Goal: Information Seeking & Learning: Compare options

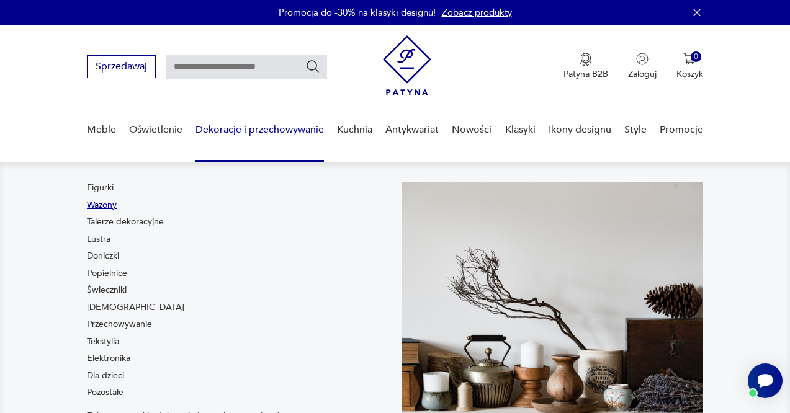
click at [101, 203] on link "Wazony" at bounding box center [102, 205] width 30 height 12
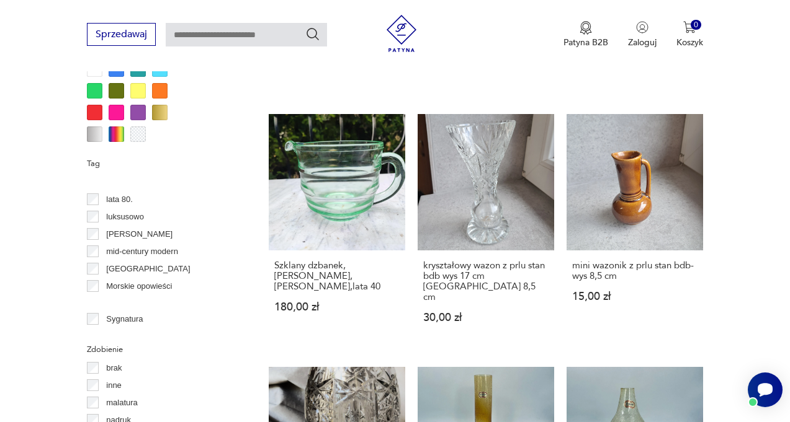
scroll to position [496, 0]
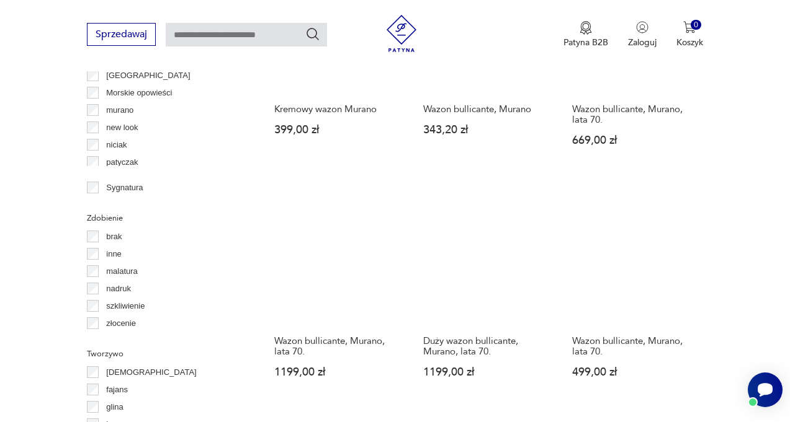
scroll to position [1322, 0]
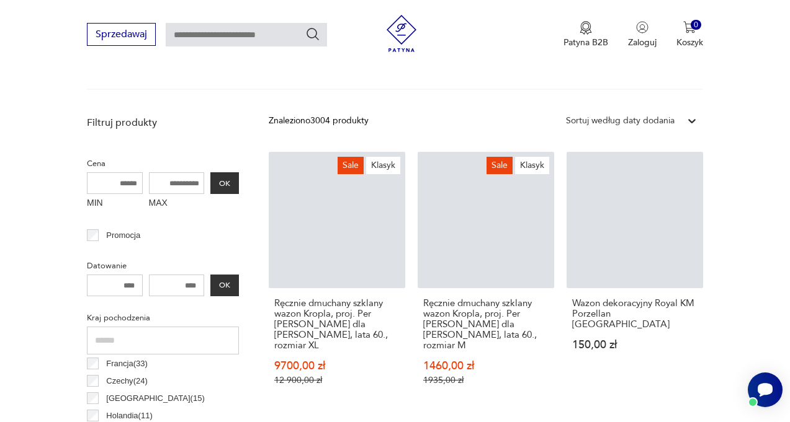
scroll to position [329, 0]
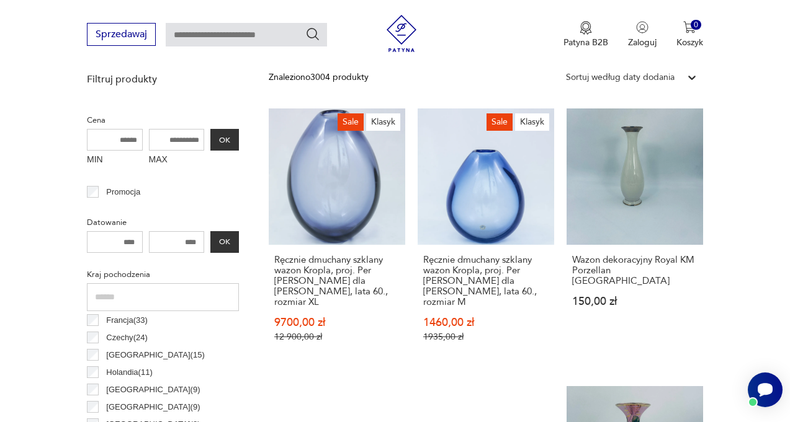
scroll to position [453, 0]
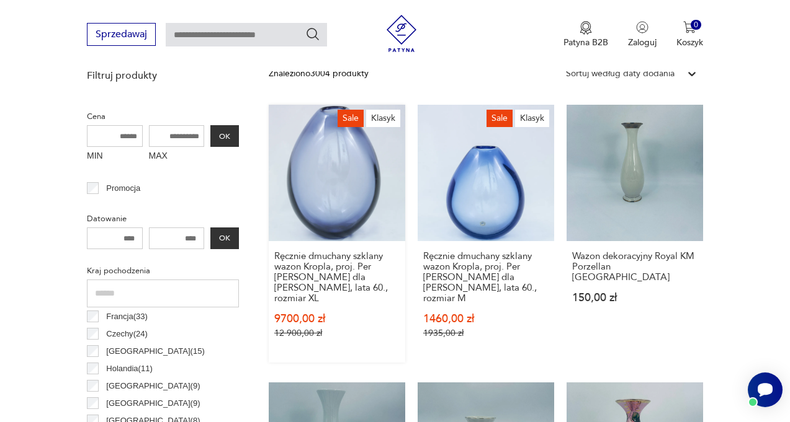
click at [319, 181] on link "Sale Klasyk Ręcznie dmuchany szklany wazon Kropla, proj. Per [PERSON_NAME] dla …" at bounding box center [337, 234] width 136 height 258
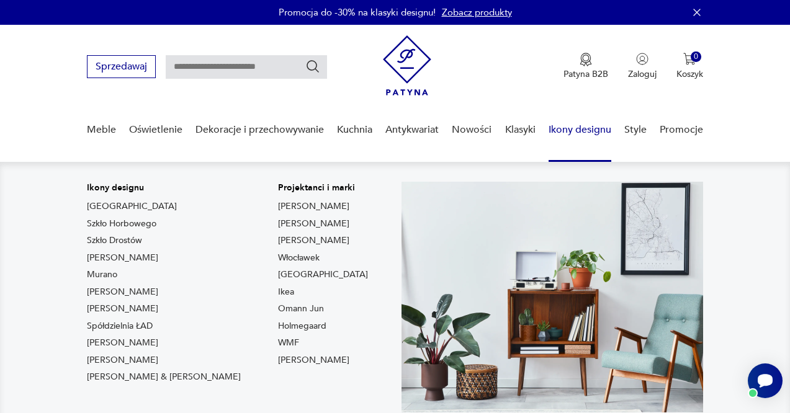
click at [572, 128] on link "Ikony designu" at bounding box center [579, 130] width 63 height 48
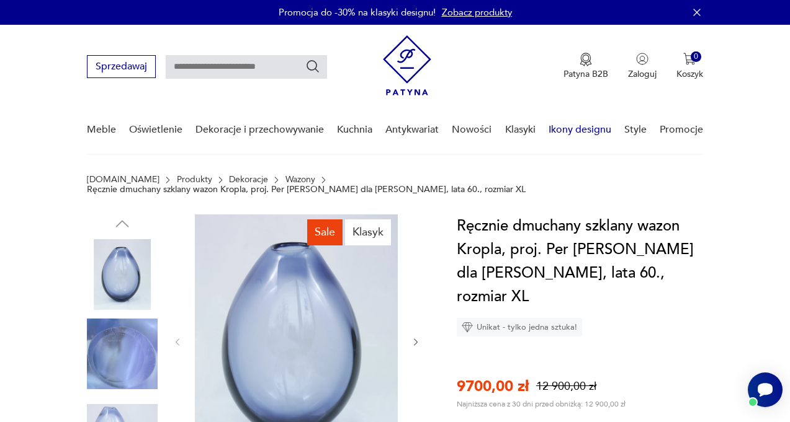
click at [572, 128] on link "Ikony designu" at bounding box center [579, 130] width 63 height 48
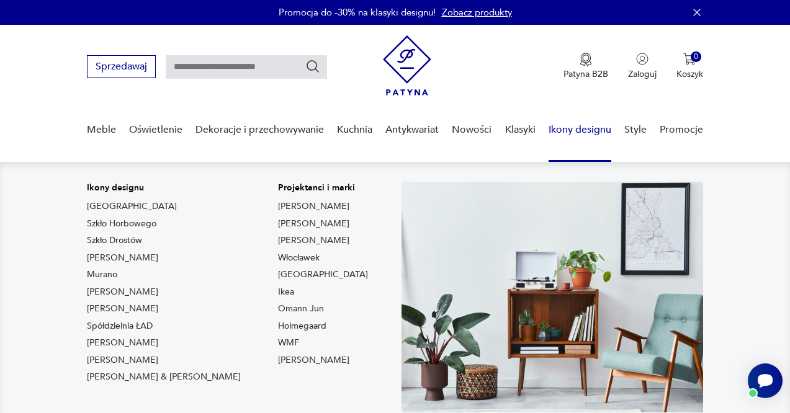
click at [578, 133] on link "Ikony designu" at bounding box center [579, 130] width 63 height 48
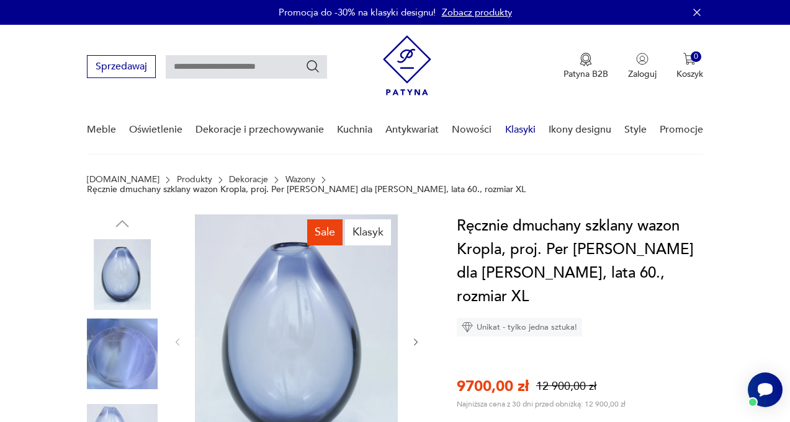
click at [514, 128] on link "Klasyki" at bounding box center [520, 130] width 30 height 48
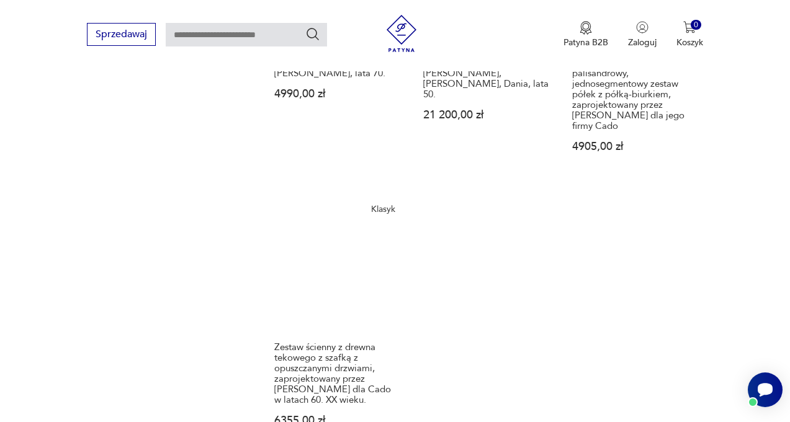
scroll to position [1650, 0]
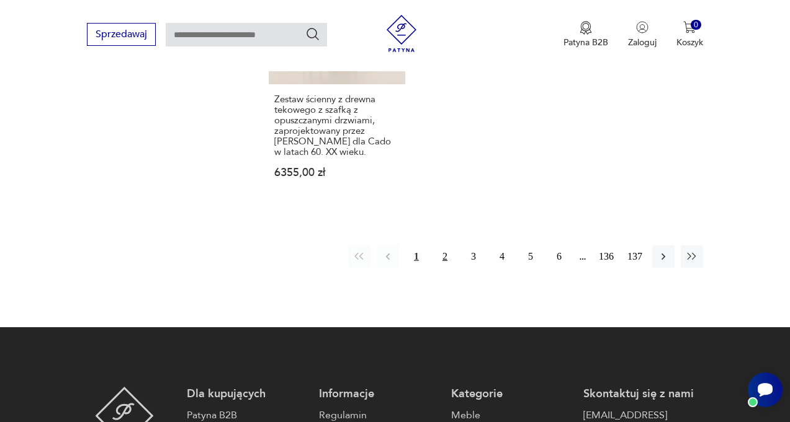
click at [440, 254] on button "2" at bounding box center [445, 257] width 22 height 22
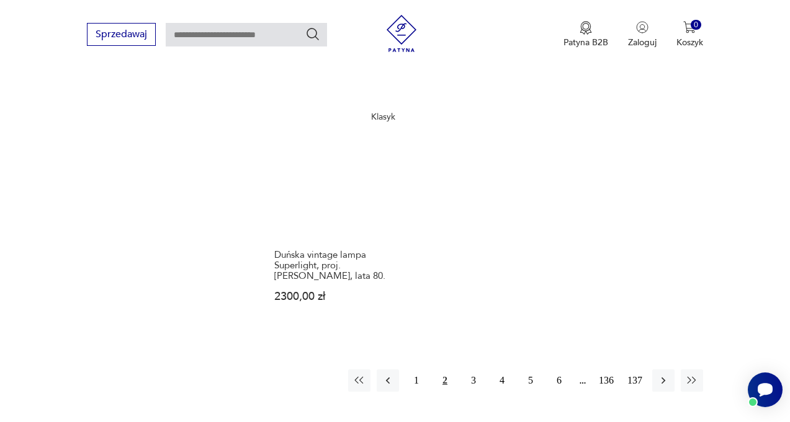
scroll to position [1597, 0]
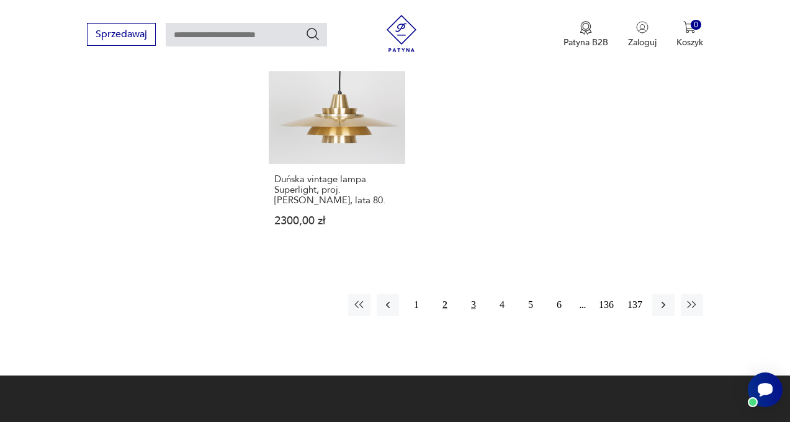
click at [471, 294] on button "3" at bounding box center [473, 305] width 22 height 22
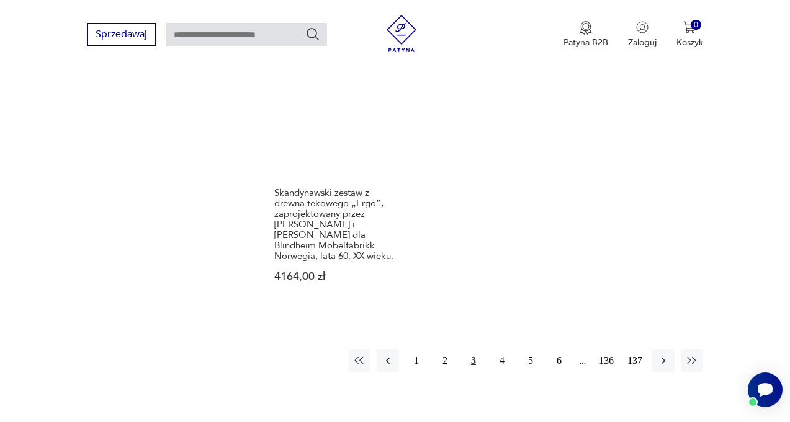
scroll to position [1535, 0]
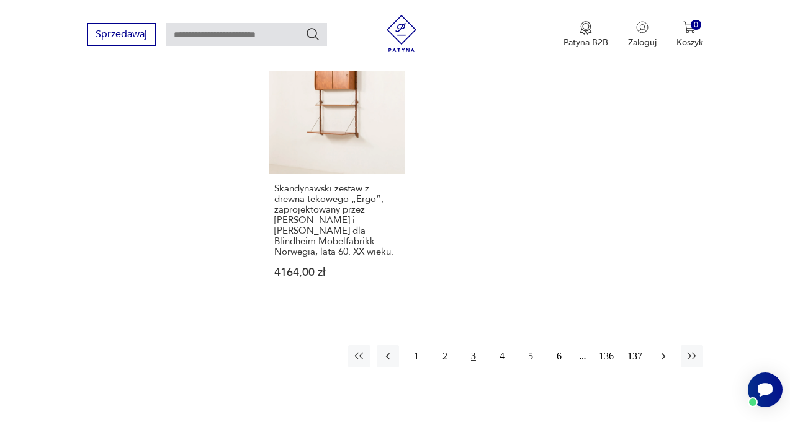
click at [661, 351] on icon "button" at bounding box center [663, 357] width 12 height 12
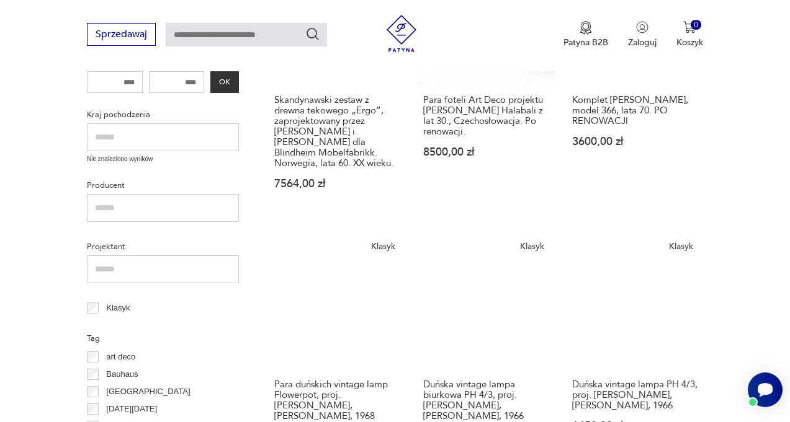
scroll to position [233, 0]
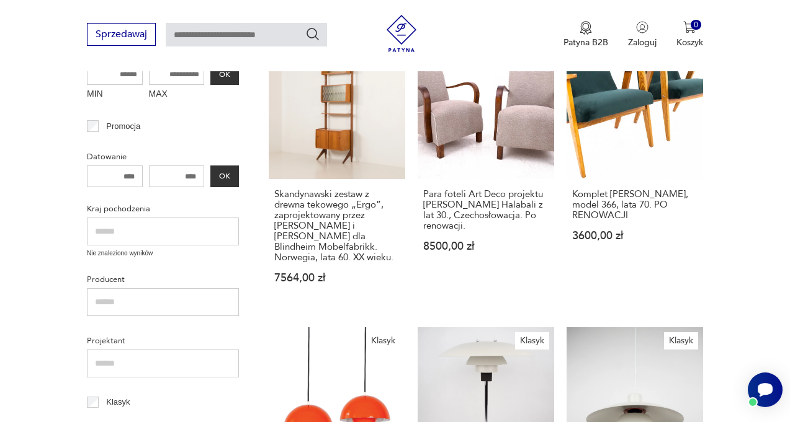
click at [205, 33] on input "text" at bounding box center [246, 35] width 161 height 24
type input "******"
click at [310, 38] on icon "Szukaj" at bounding box center [312, 34] width 12 height 12
type input "******"
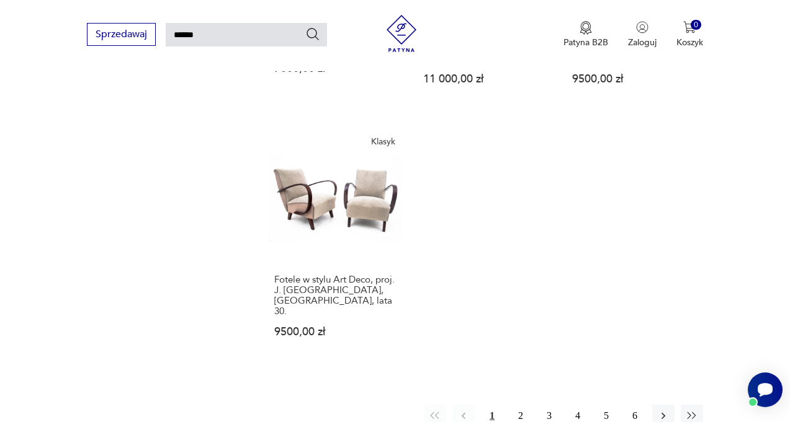
scroll to position [1409, 0]
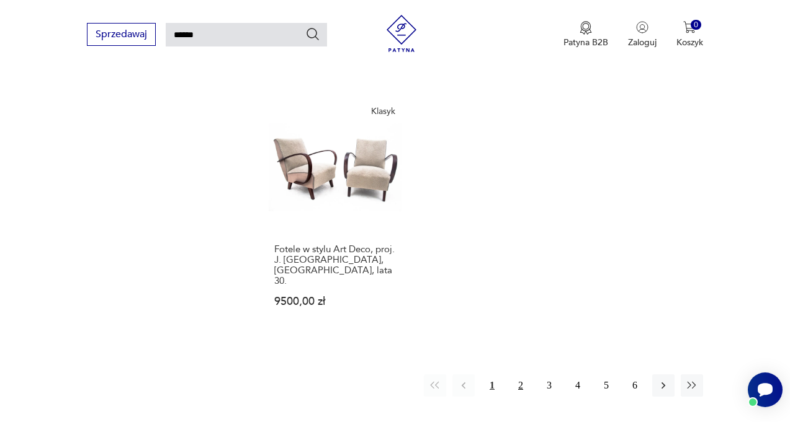
click at [519, 375] on button "2" at bounding box center [520, 386] width 22 height 22
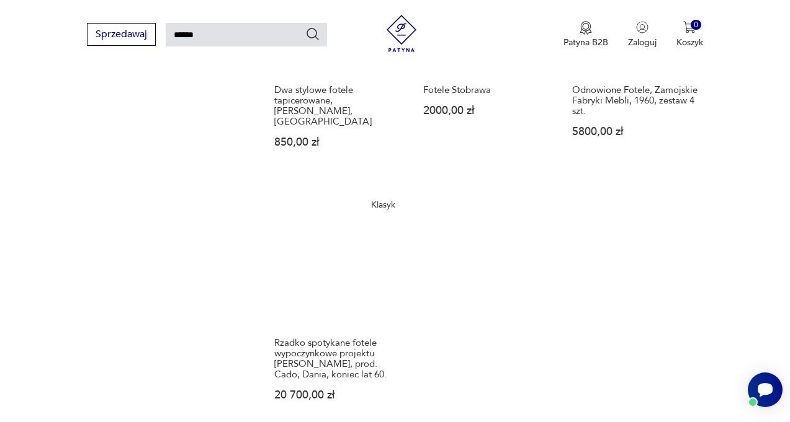
scroll to position [1471, 0]
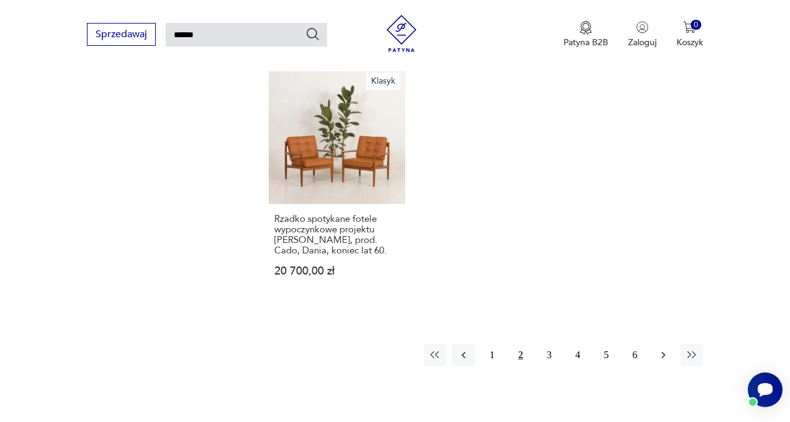
click at [666, 349] on icon "button" at bounding box center [663, 355] width 12 height 12
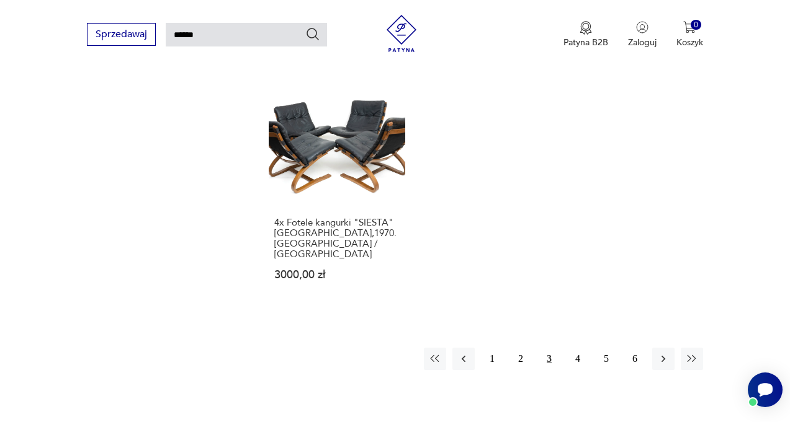
scroll to position [1471, 0]
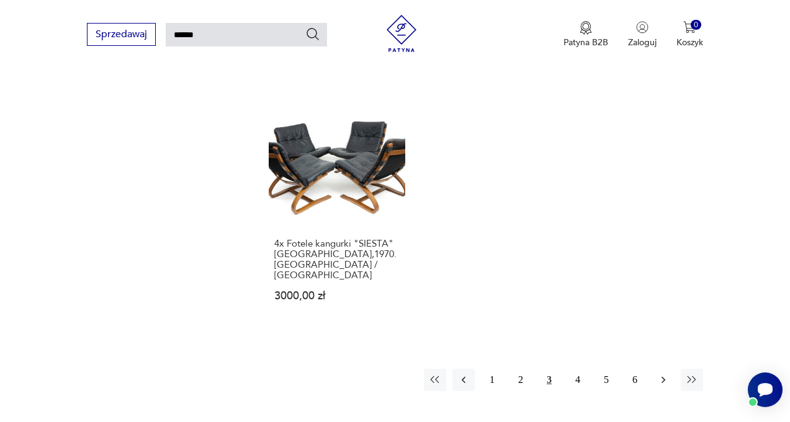
click at [661, 374] on icon "button" at bounding box center [663, 380] width 12 height 12
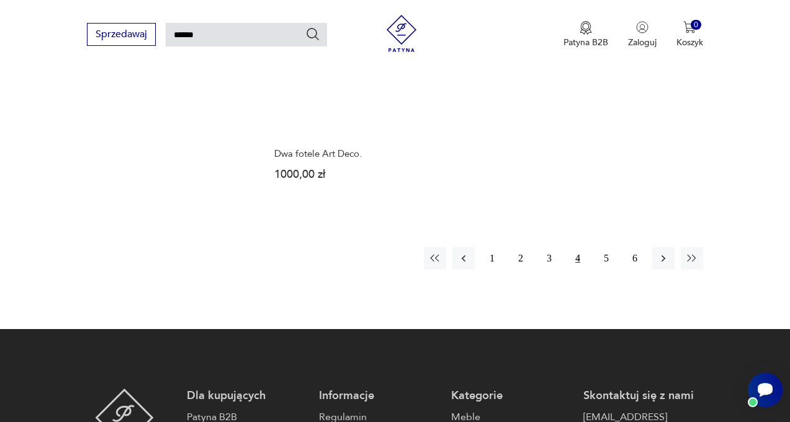
scroll to position [1471, 0]
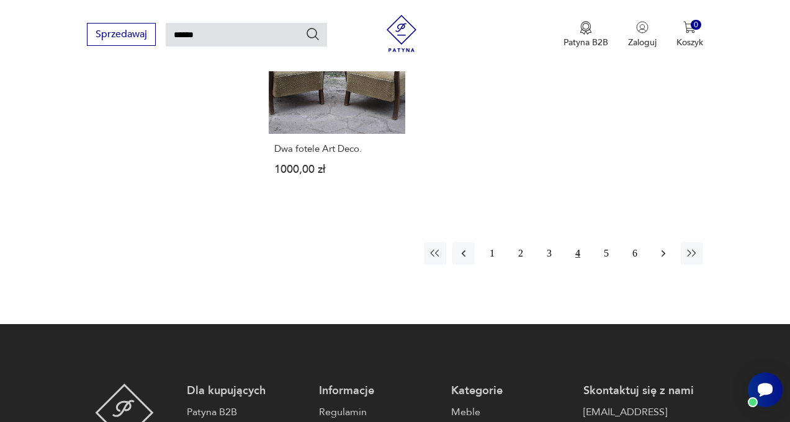
click at [658, 248] on icon "button" at bounding box center [663, 254] width 12 height 12
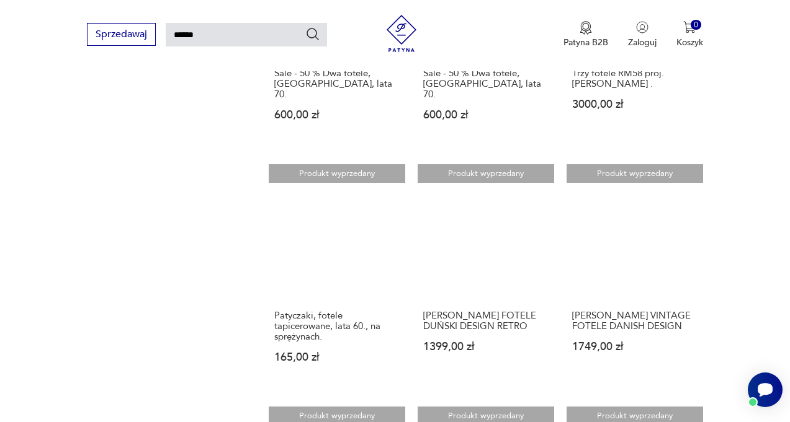
scroll to position [1099, 0]
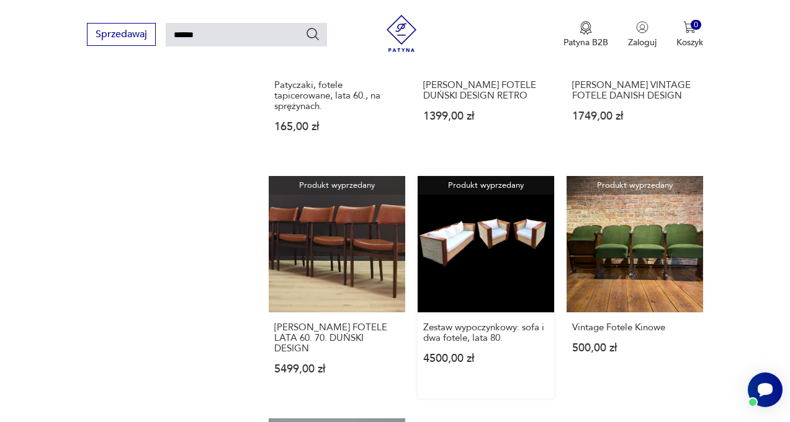
click at [448, 228] on link "Produkt wyprzedany Zestaw wypoczynkowy: sofa i dwa fotele, lata 80. 4500,00 zł" at bounding box center [486, 287] width 136 height 223
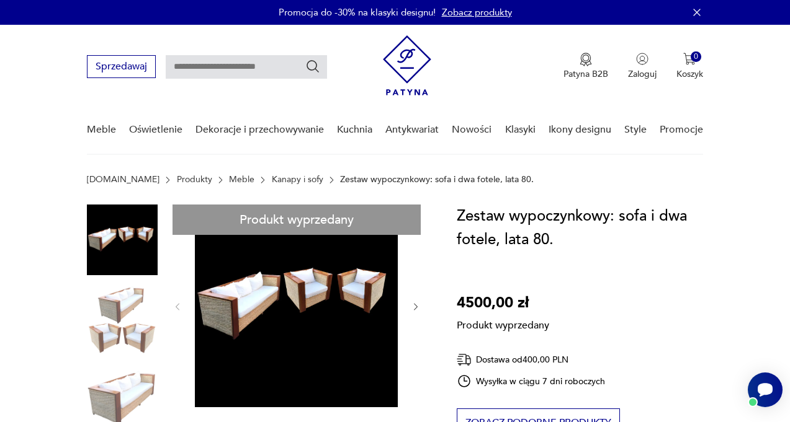
scroll to position [62, 0]
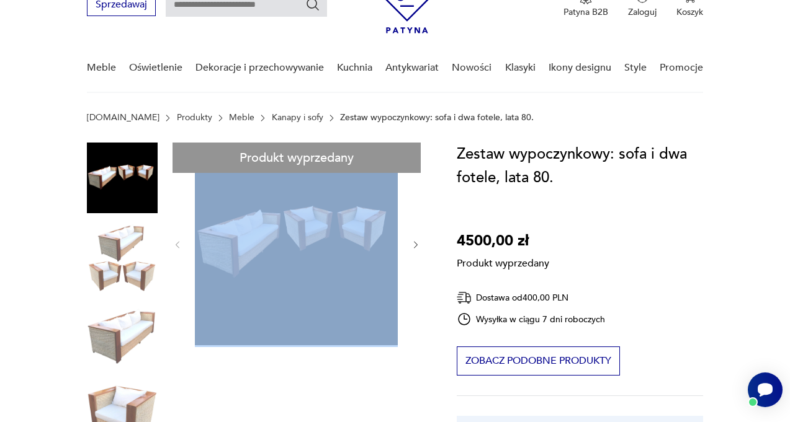
type input "******"
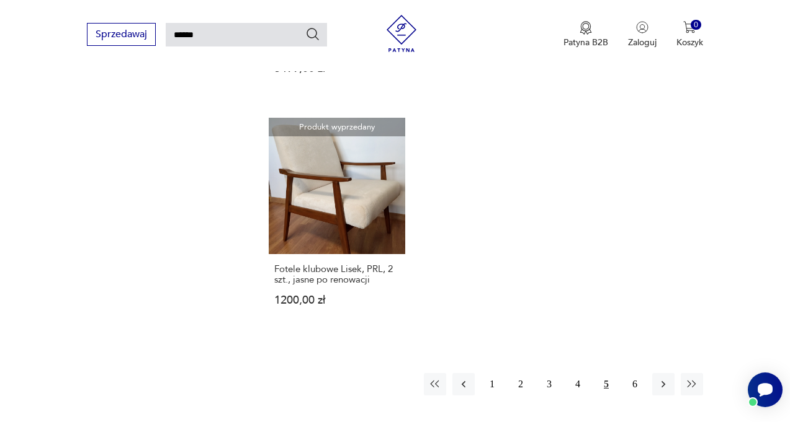
scroll to position [1403, 0]
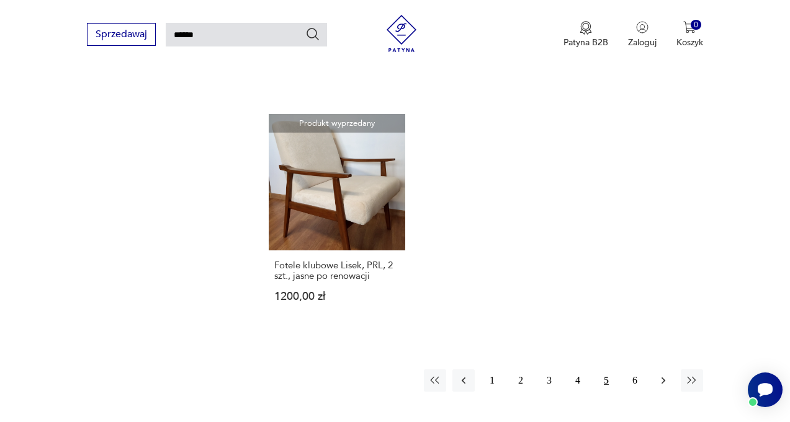
click at [659, 375] on icon "button" at bounding box center [663, 381] width 12 height 12
